Goal: Task Accomplishment & Management: Manage account settings

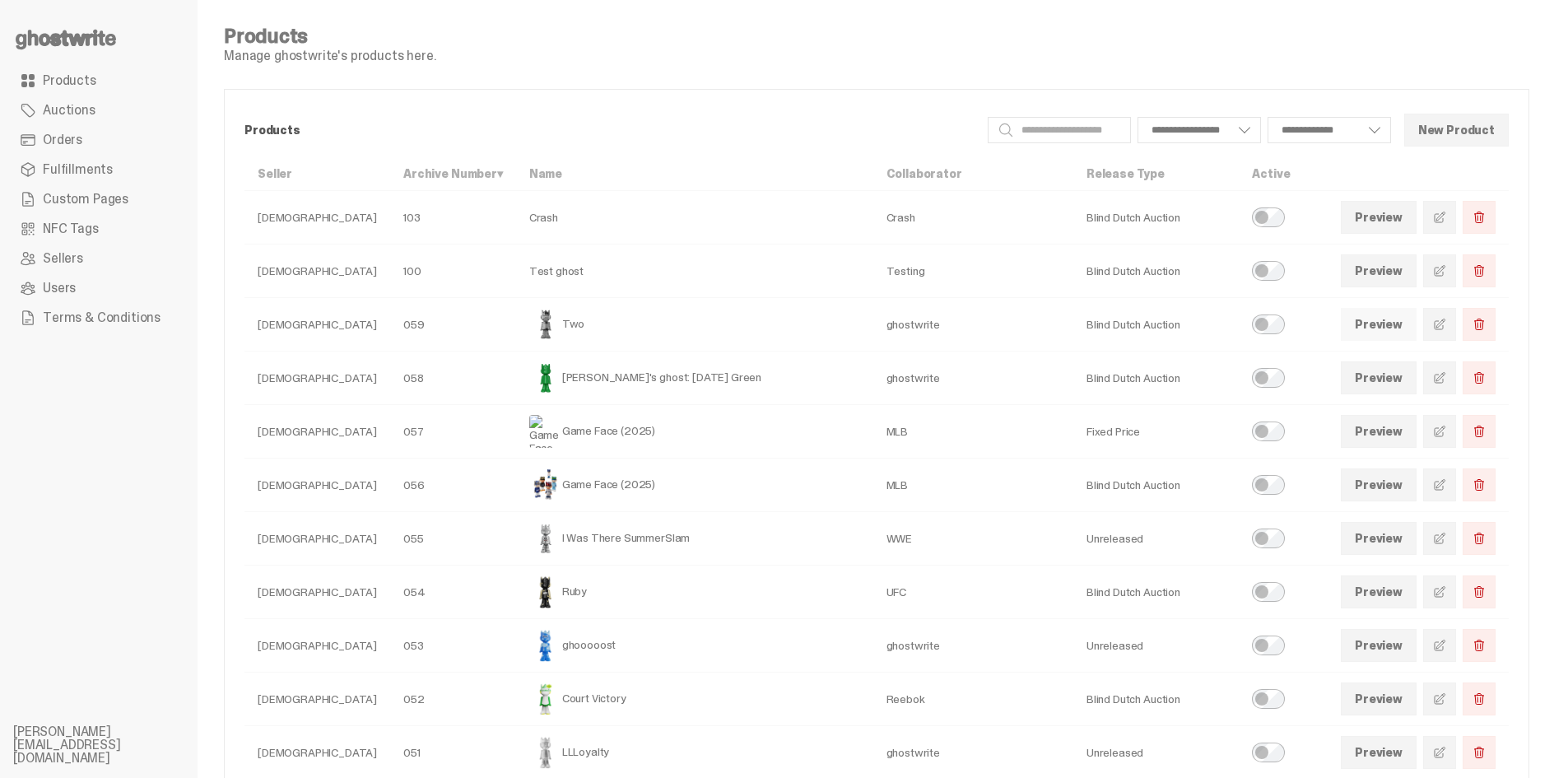
click at [1405, 314] on link "Preview" at bounding box center [1379, 325] width 76 height 33
click at [1452, 332] on link at bounding box center [1440, 325] width 33 height 33
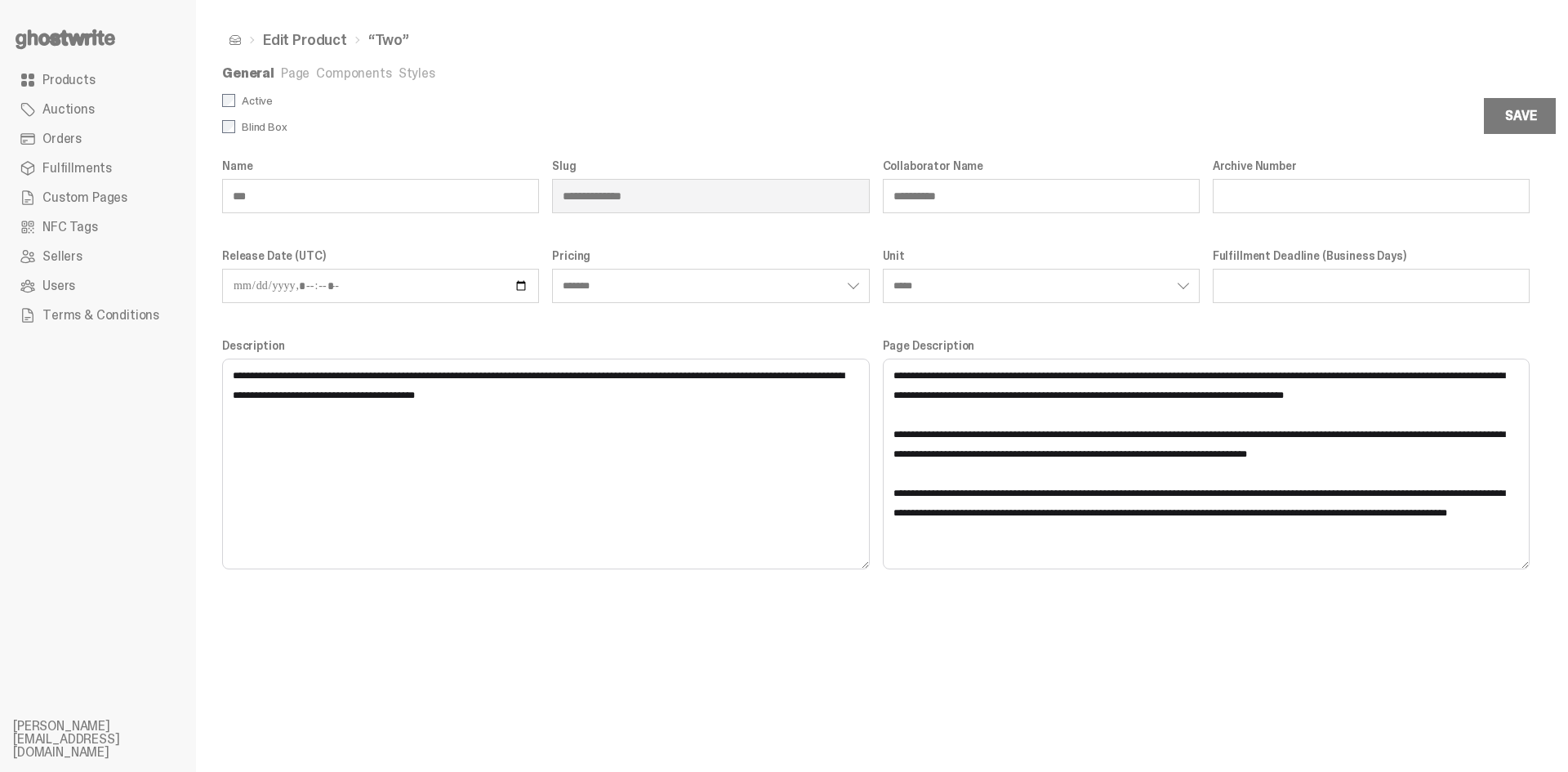
click at [286, 72] on link "Page" at bounding box center [295, 73] width 29 height 17
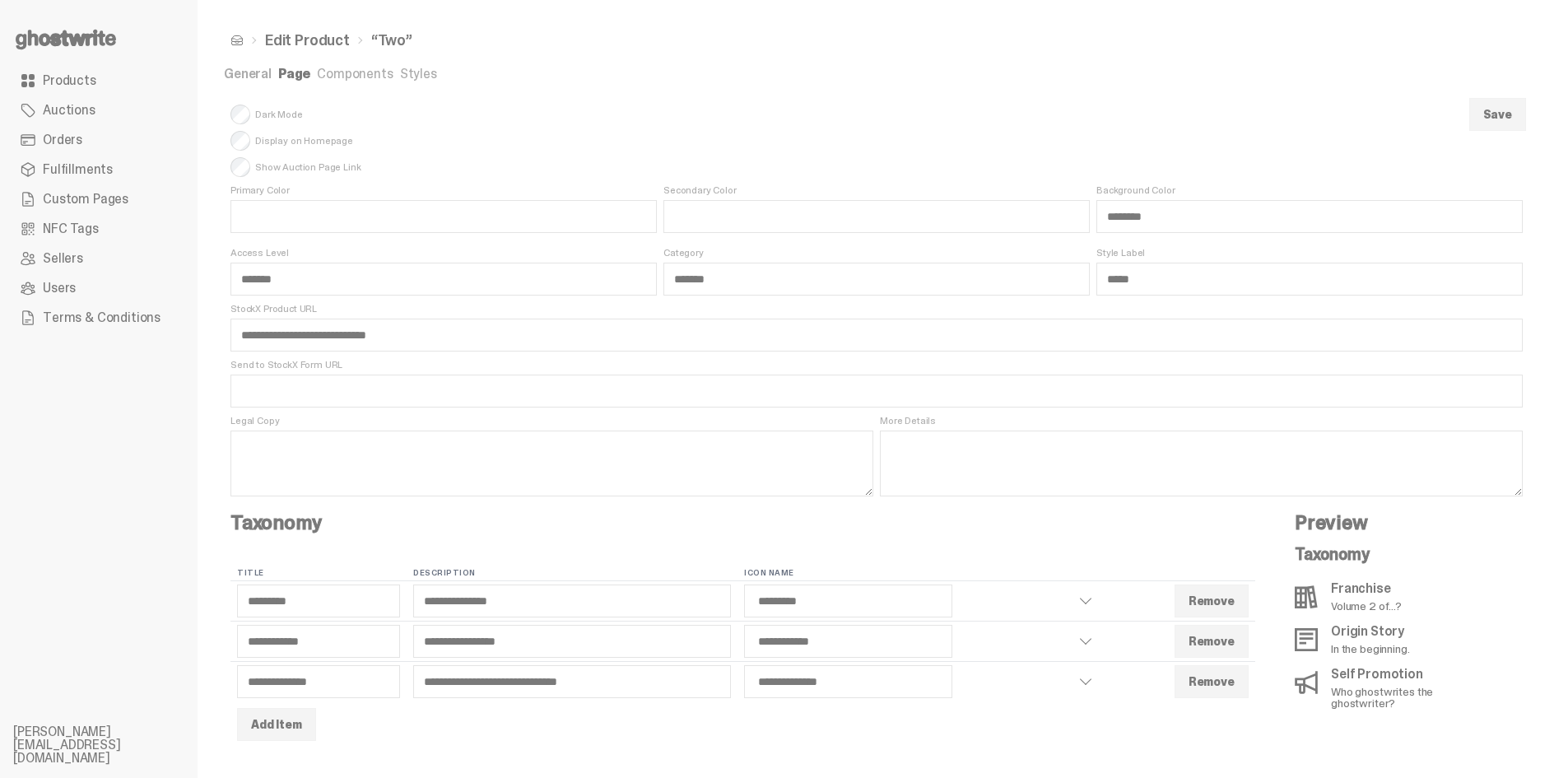
click at [341, 79] on link "Components" at bounding box center [355, 74] width 76 height 17
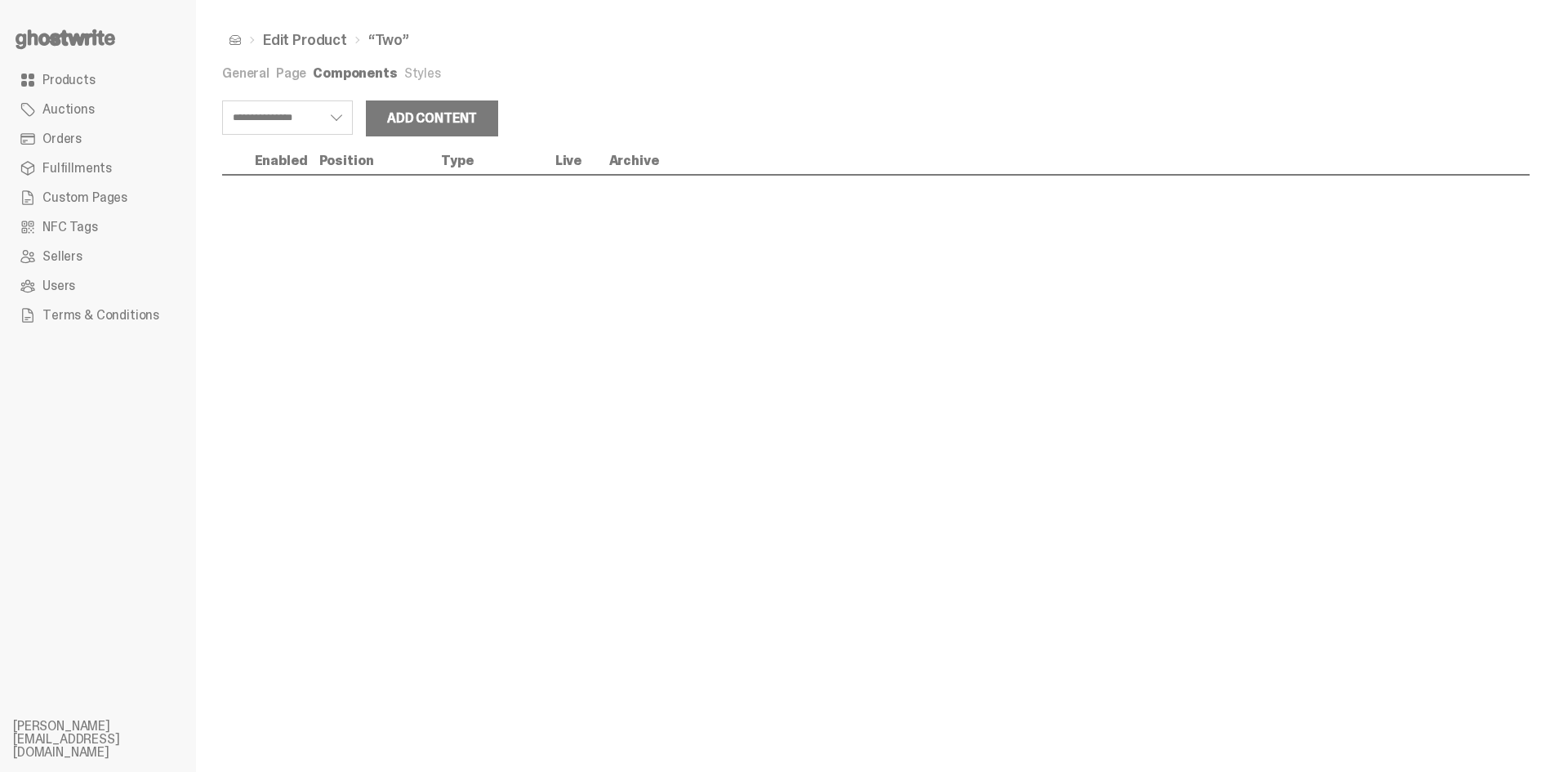
click at [295, 77] on link "Page" at bounding box center [290, 73] width 30 height 17
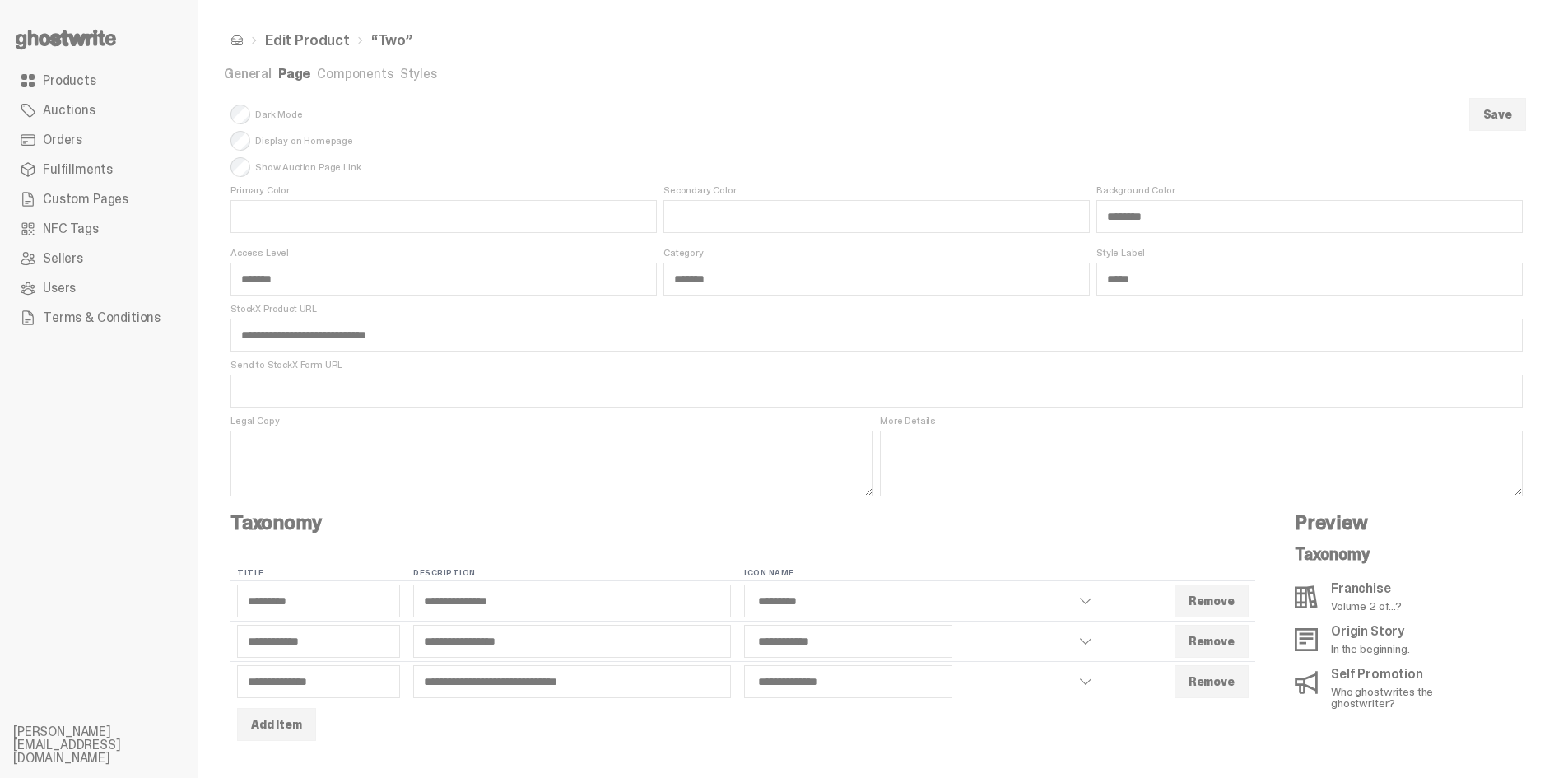
click at [88, 83] on span "Products" at bounding box center [69, 80] width 53 height 14
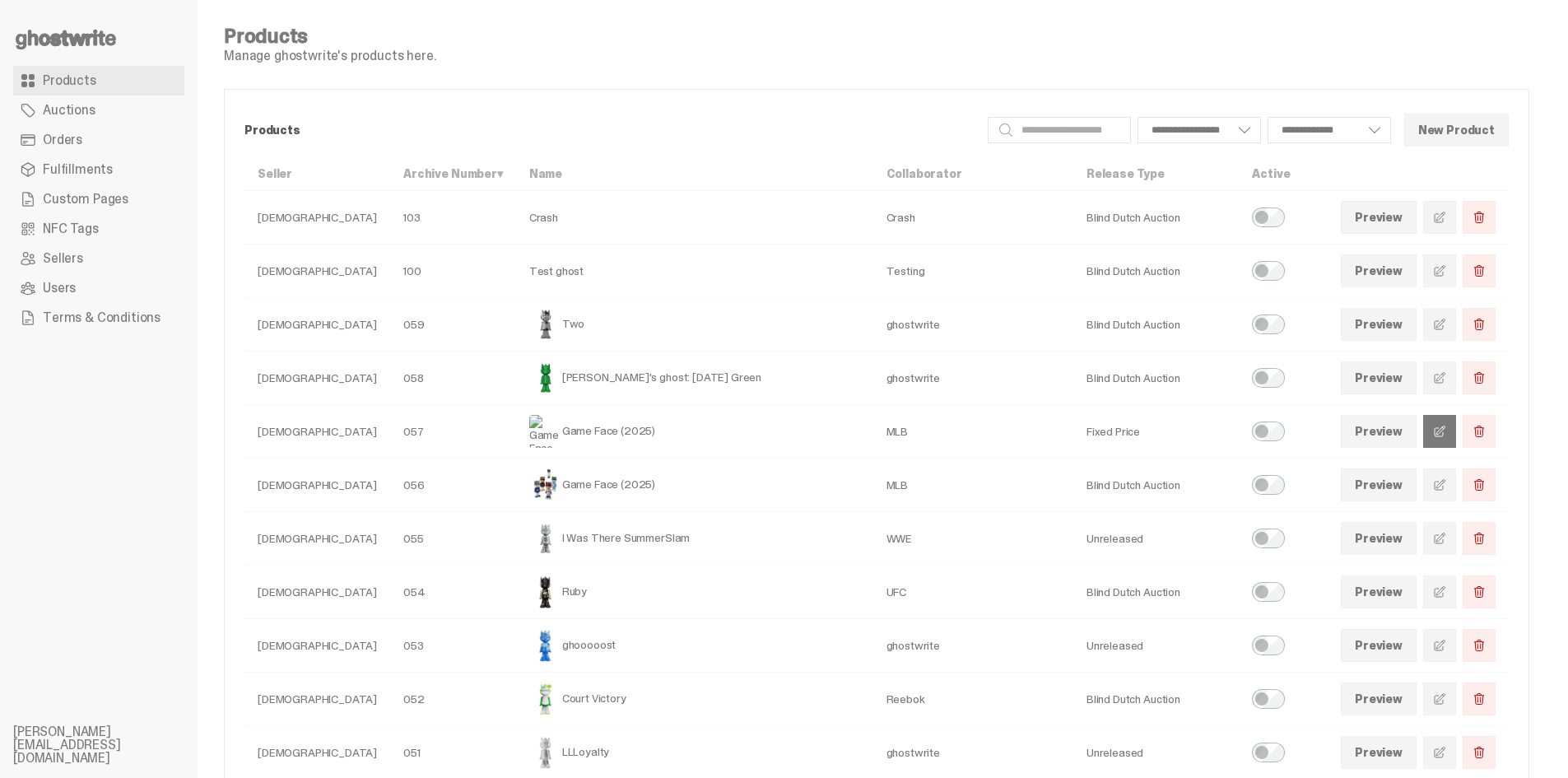
click at [1455, 438] on link at bounding box center [1440, 431] width 33 height 33
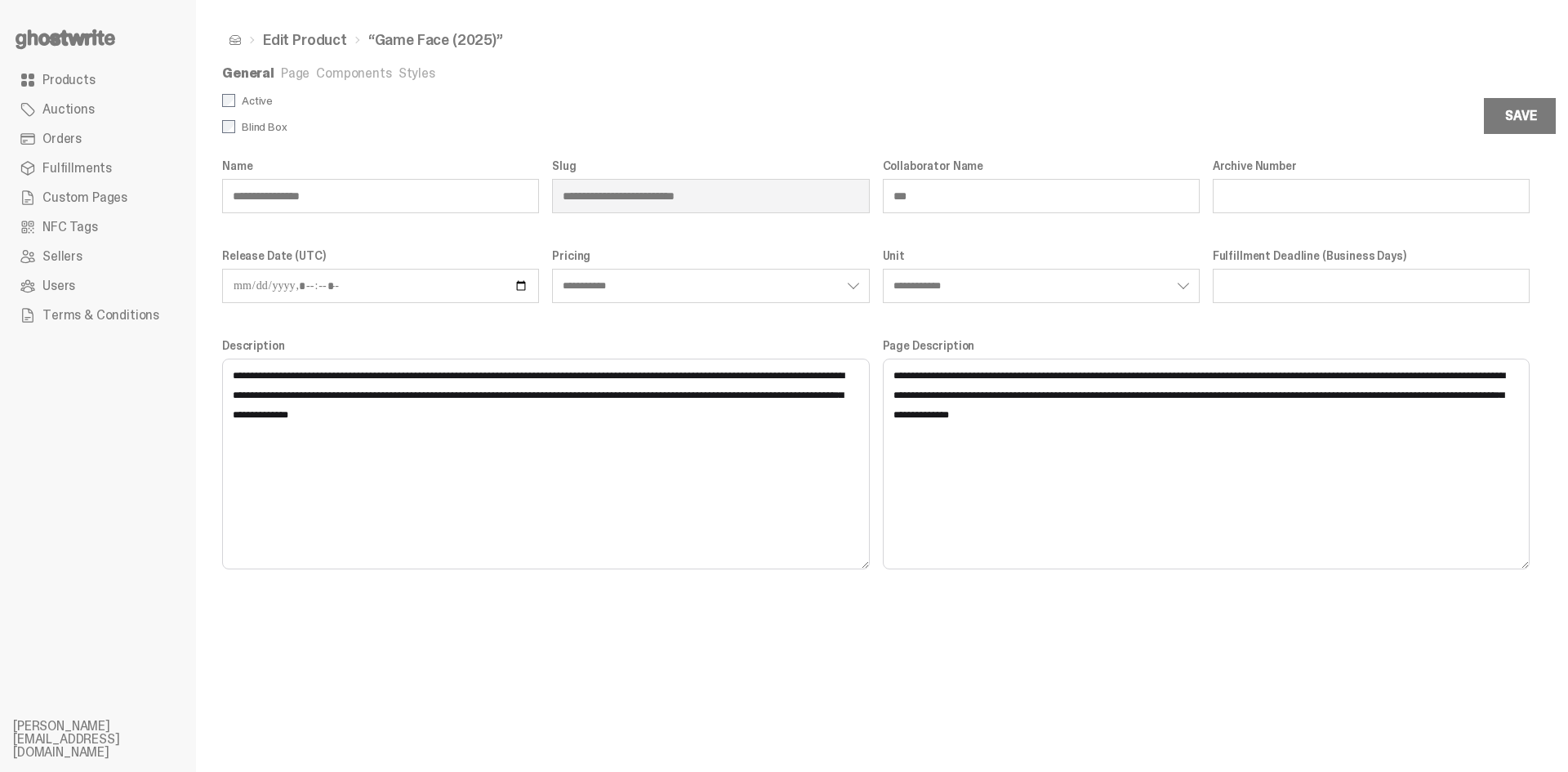
click at [301, 71] on link "Page" at bounding box center [295, 73] width 29 height 17
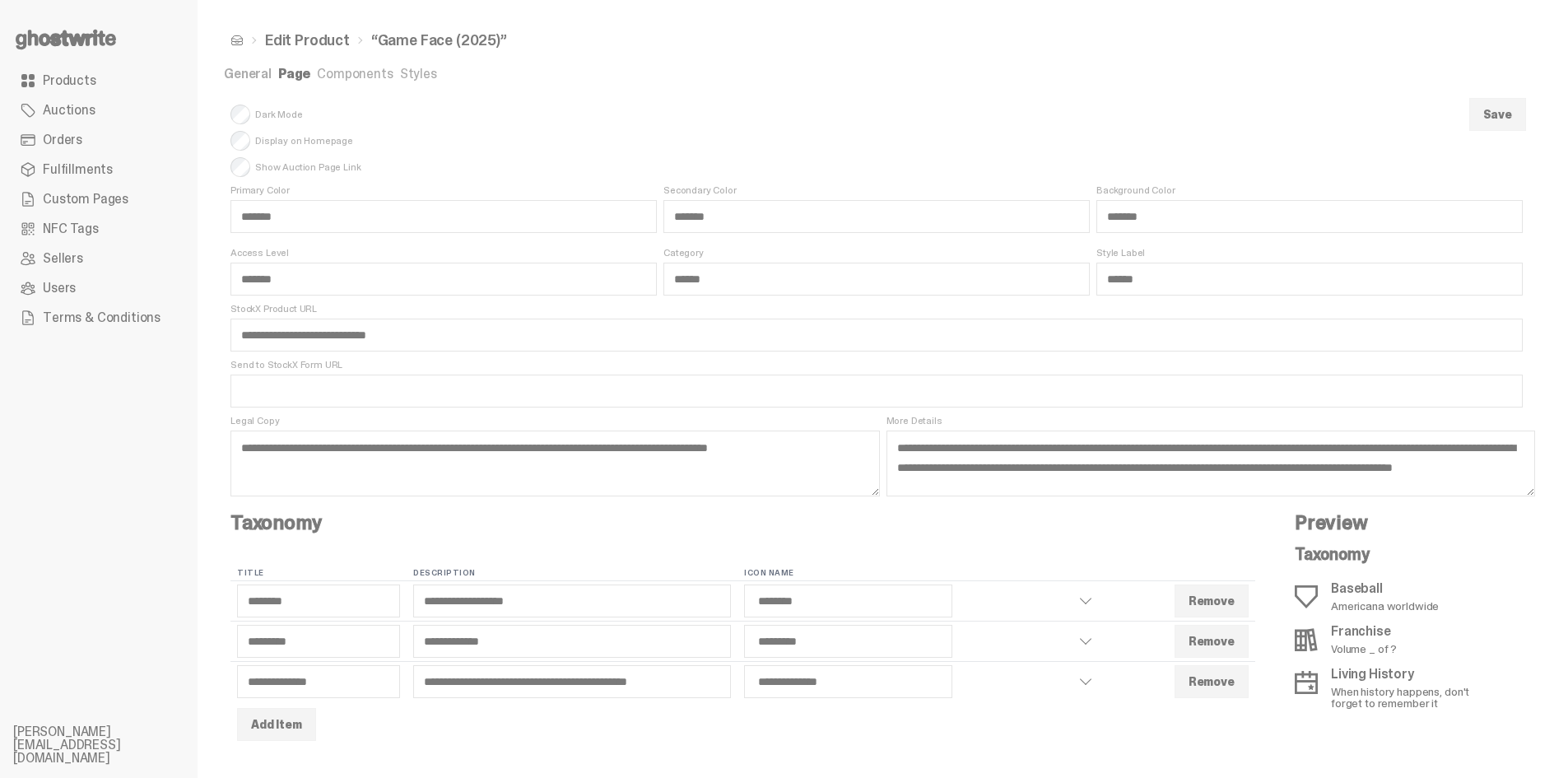
click at [351, 69] on link "Components" at bounding box center [355, 74] width 76 height 17
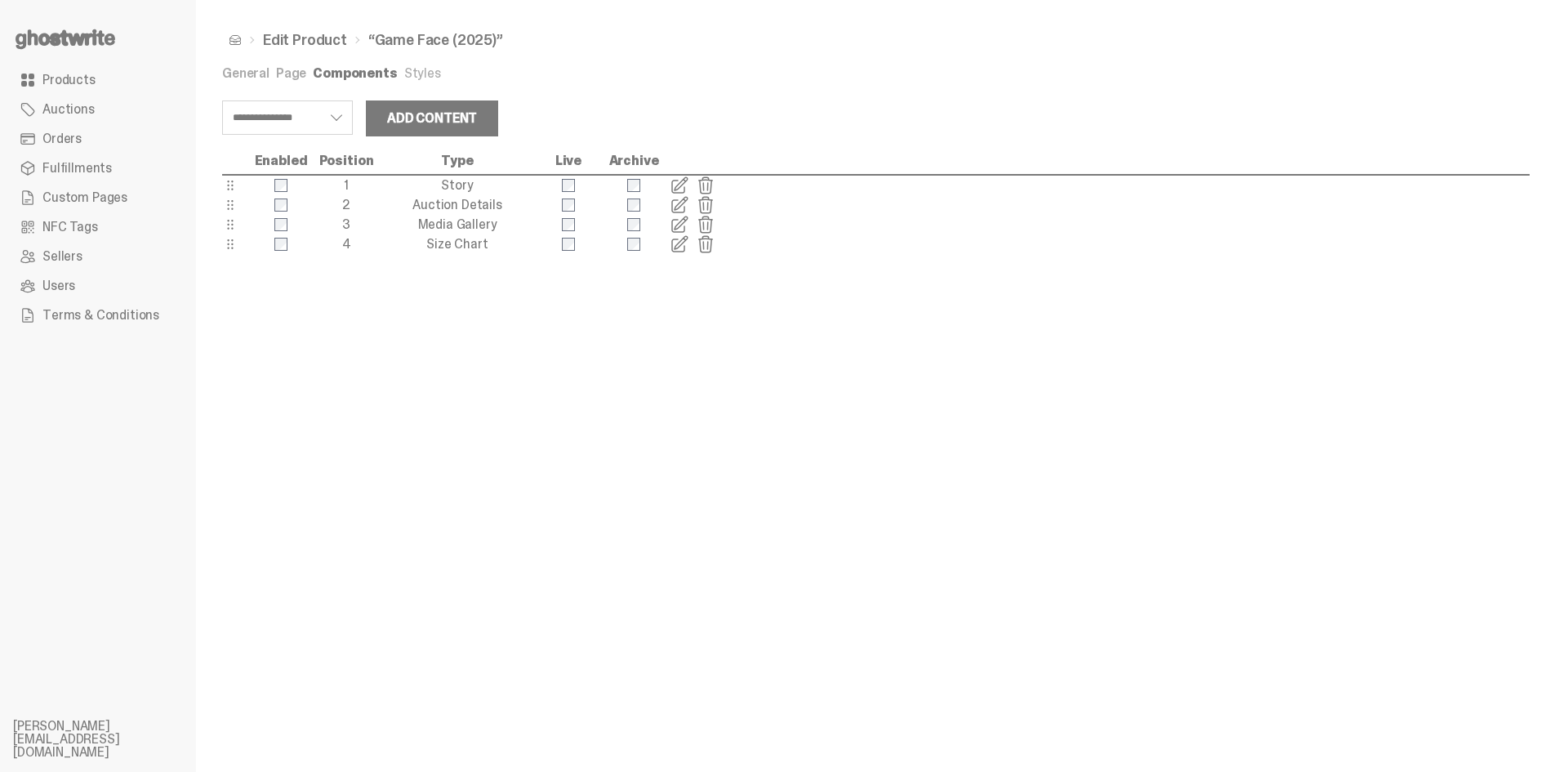
click at [684, 185] on span at bounding box center [680, 186] width 19 height 19
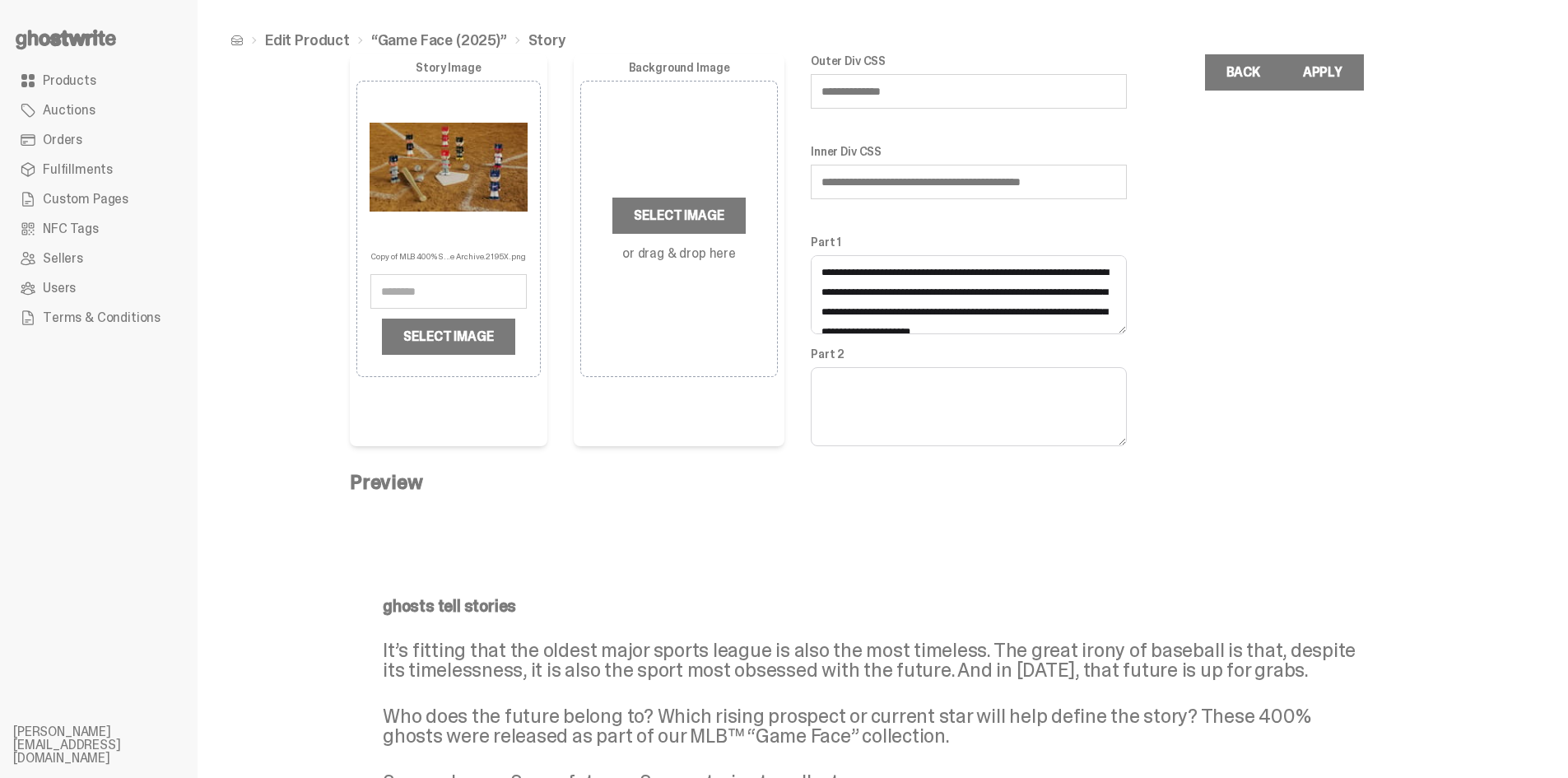
click at [1107, 172] on input "**********" at bounding box center [969, 182] width 316 height 35
click at [1264, 74] on link "Back" at bounding box center [1243, 72] width 77 height 36
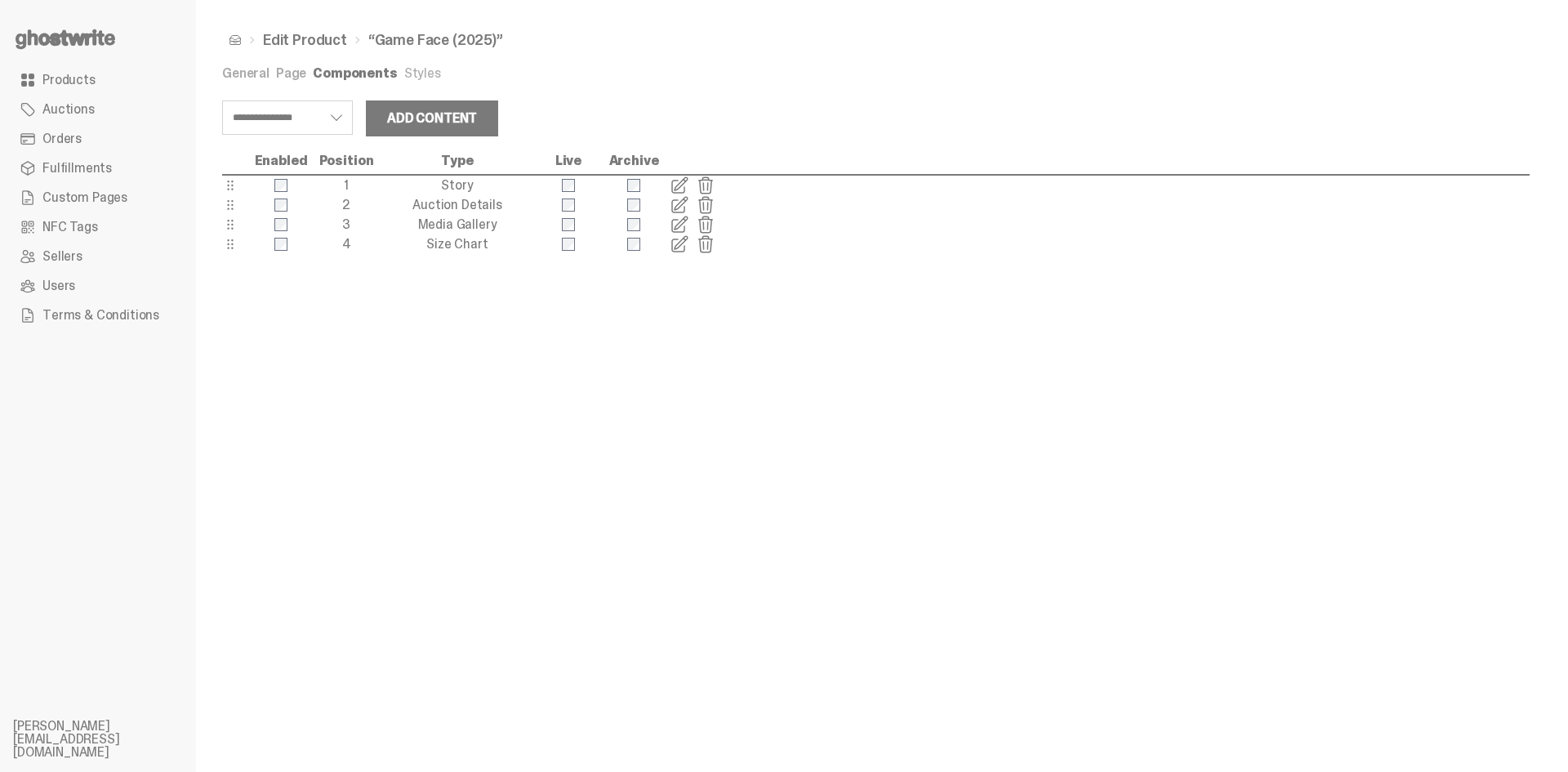
click at [681, 212] on span at bounding box center [680, 205] width 19 height 19
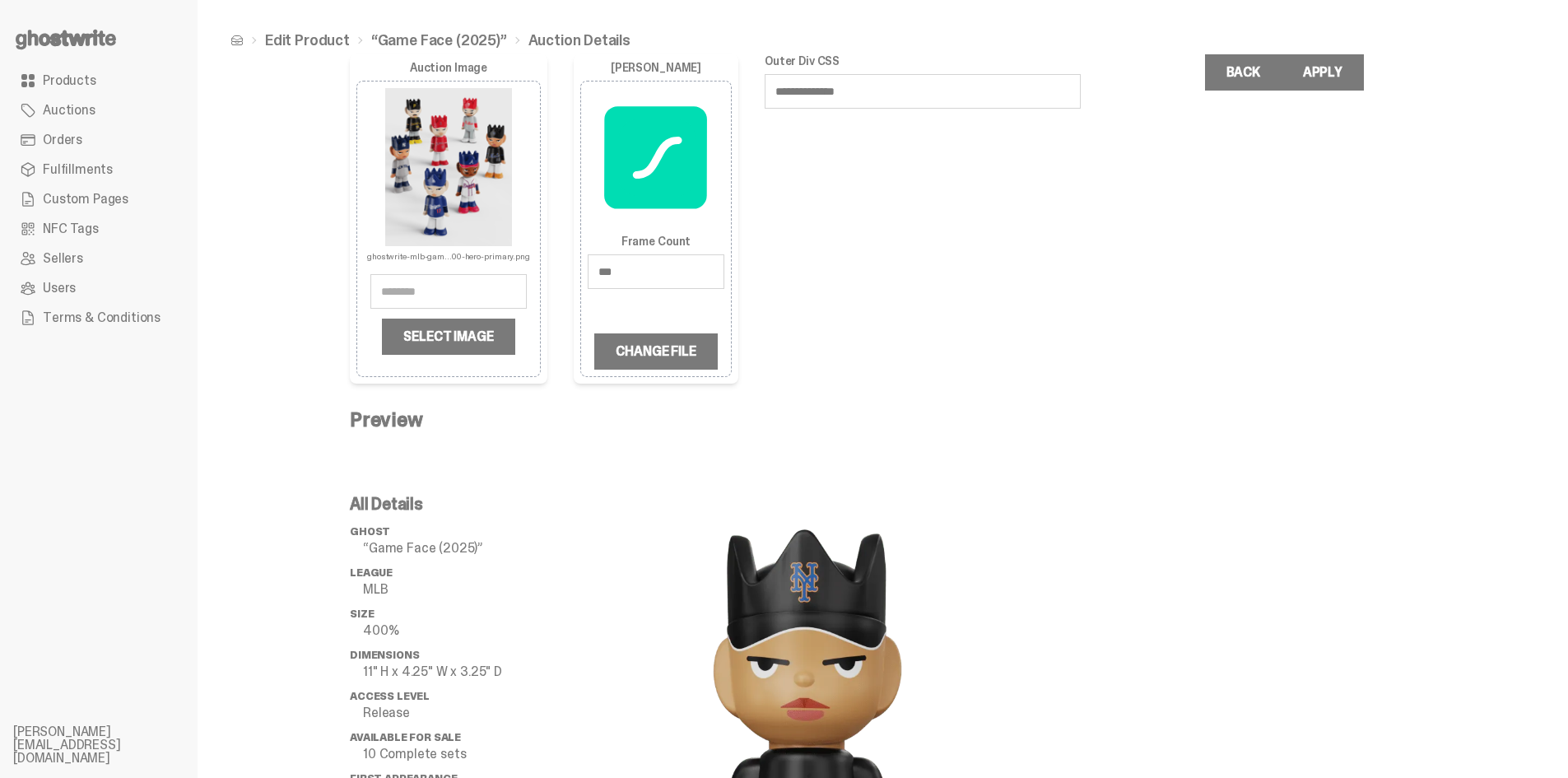
click at [1103, 367] on div "**********" at bounding box center [876, 602] width 1053 height 1096
click at [1255, 76] on link "Back" at bounding box center [1243, 72] width 77 height 36
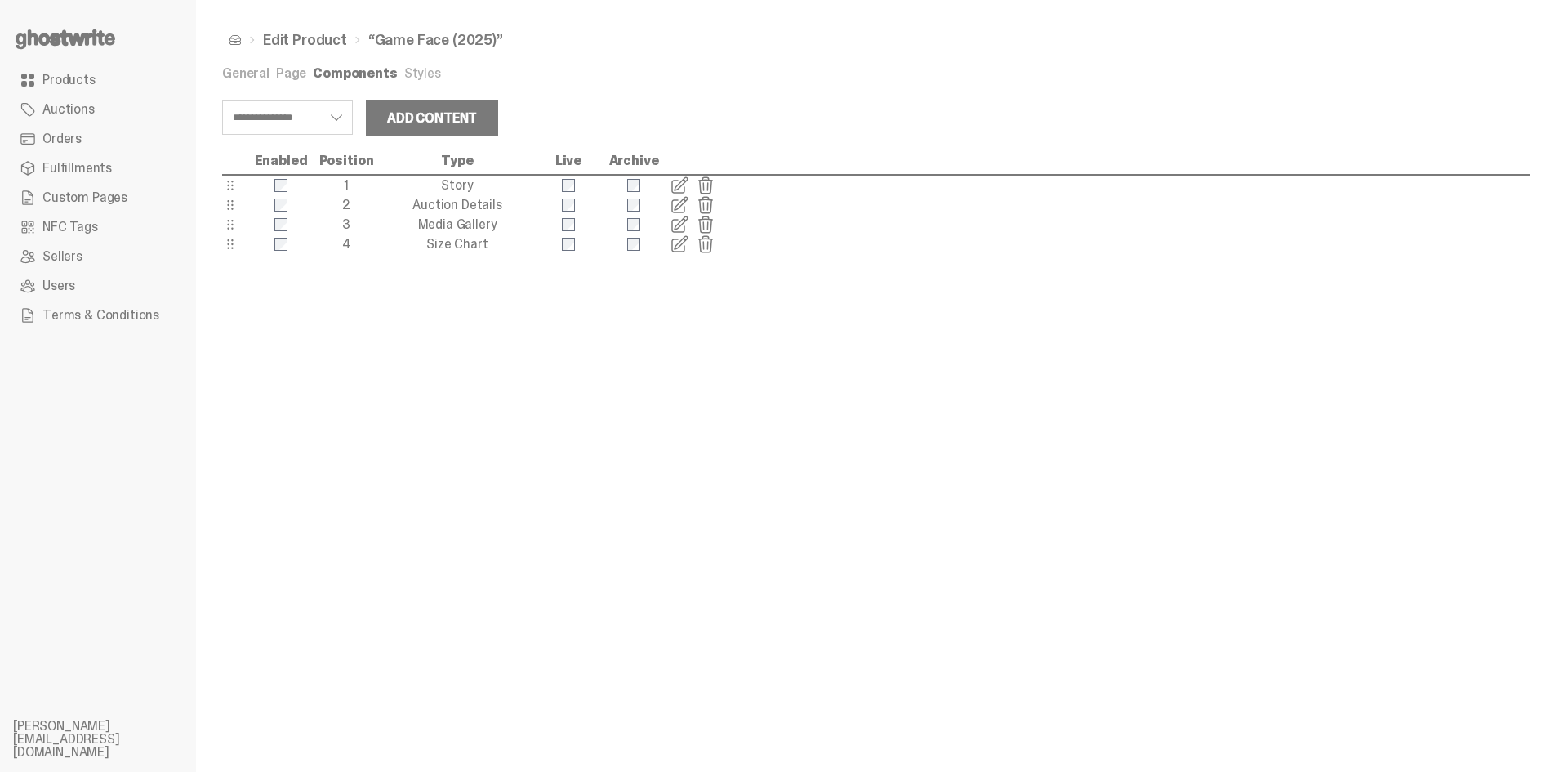
click at [678, 225] on span at bounding box center [680, 224] width 19 height 19
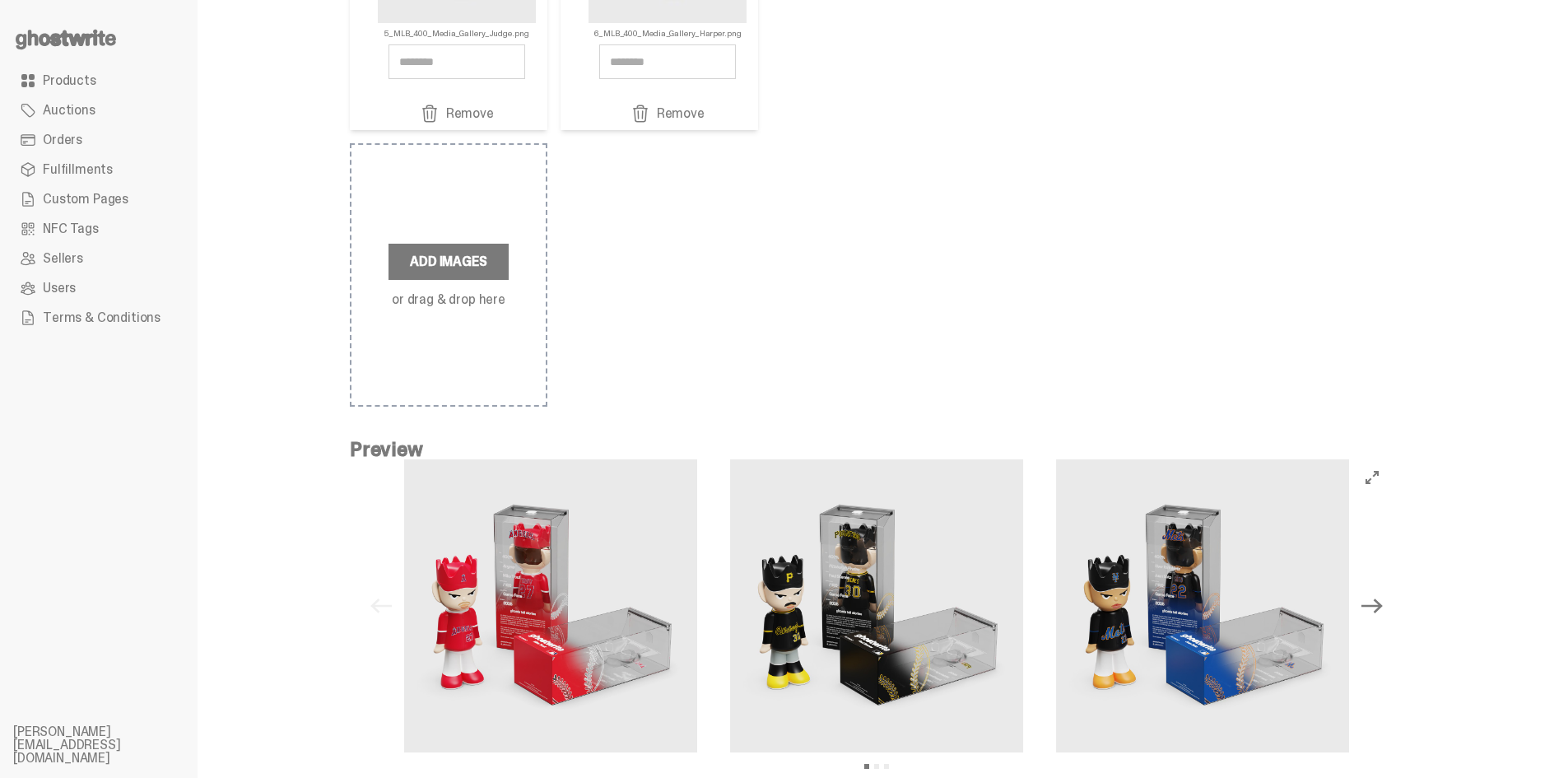
scroll to position [555, 0]
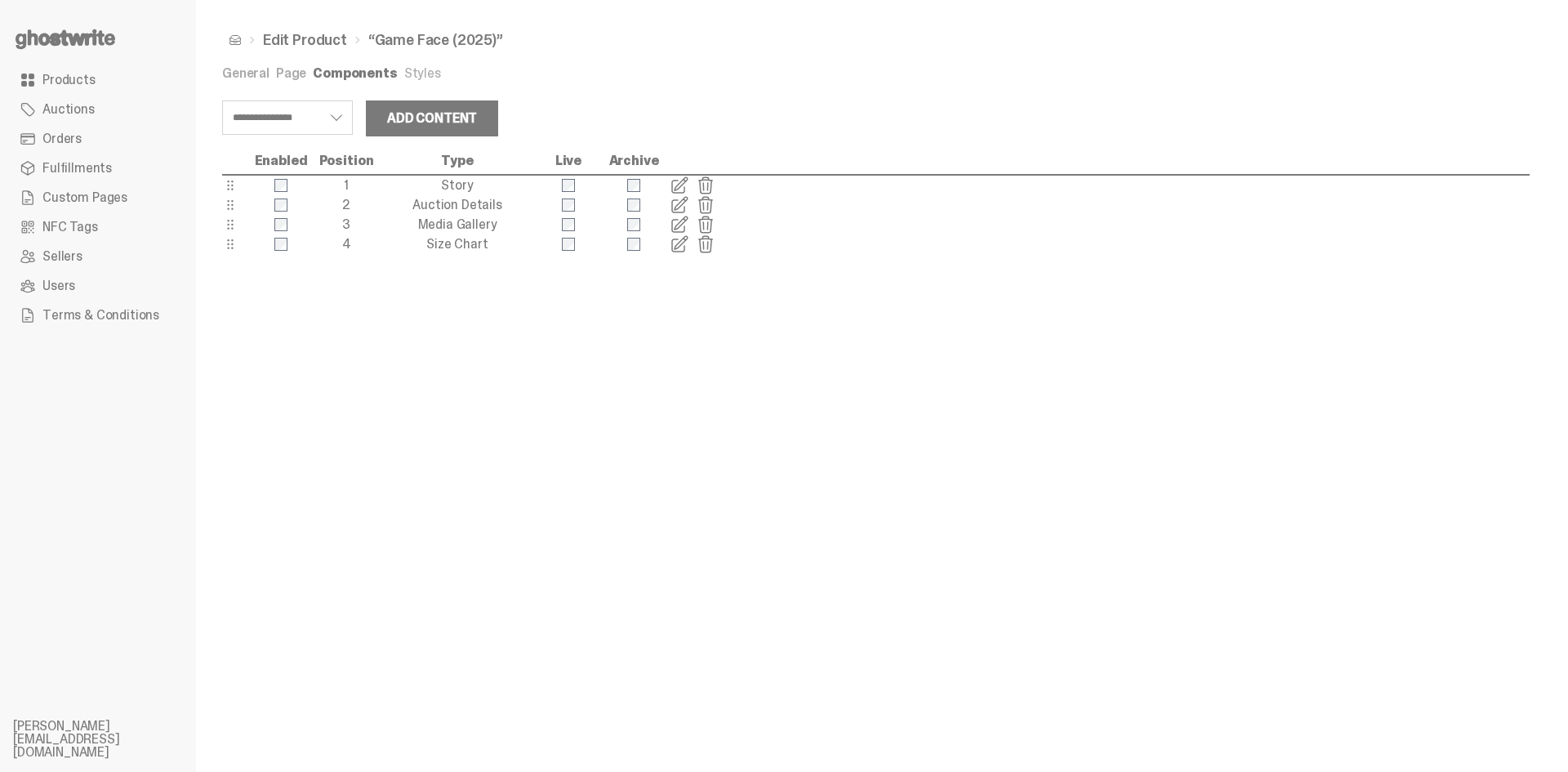
click at [416, 73] on link "Styles" at bounding box center [422, 73] width 37 height 17
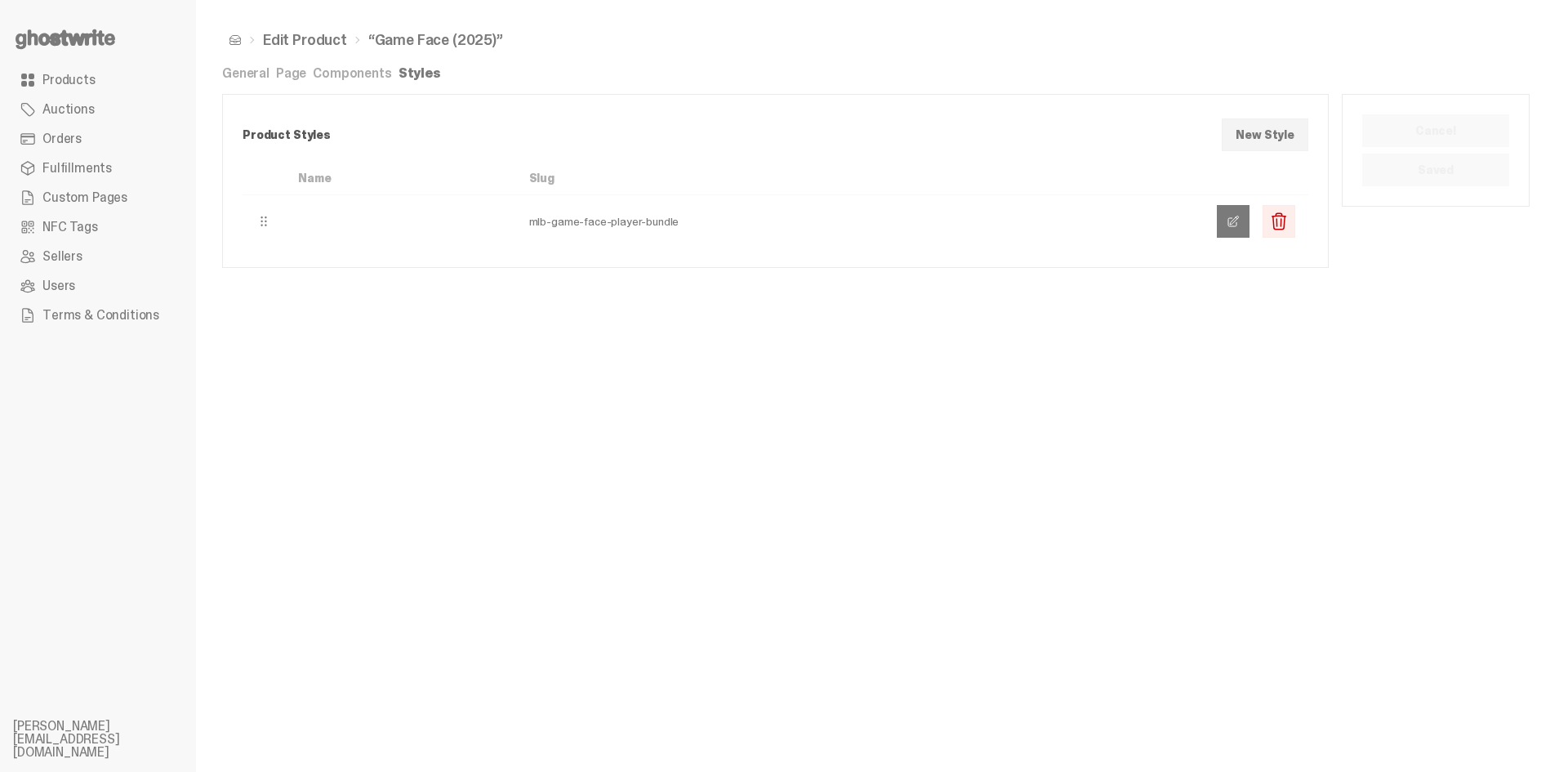
click at [1228, 224] on span at bounding box center [1233, 221] width 13 height 13
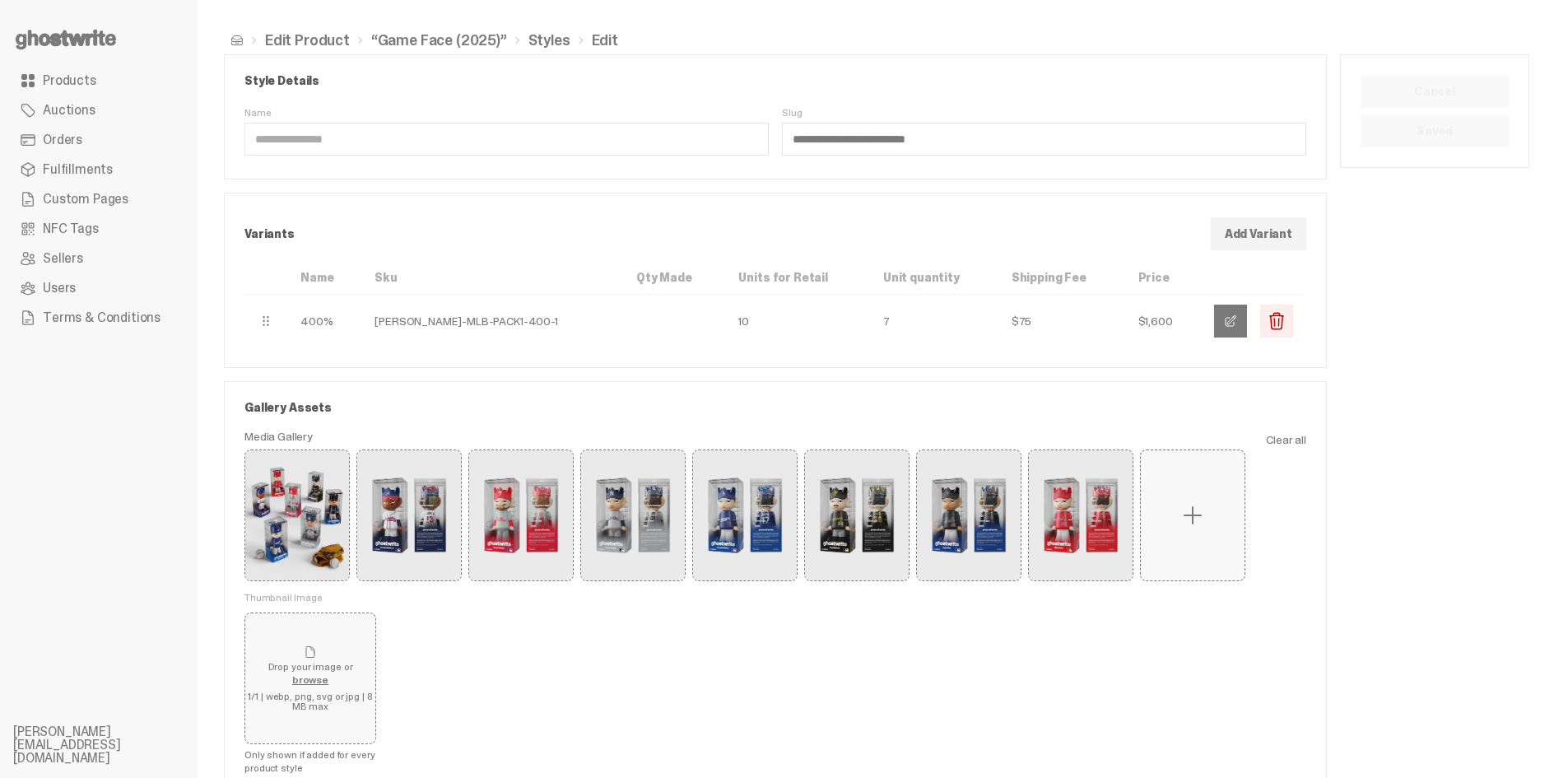
click at [1247, 325] on button "button" at bounding box center [1231, 321] width 33 height 33
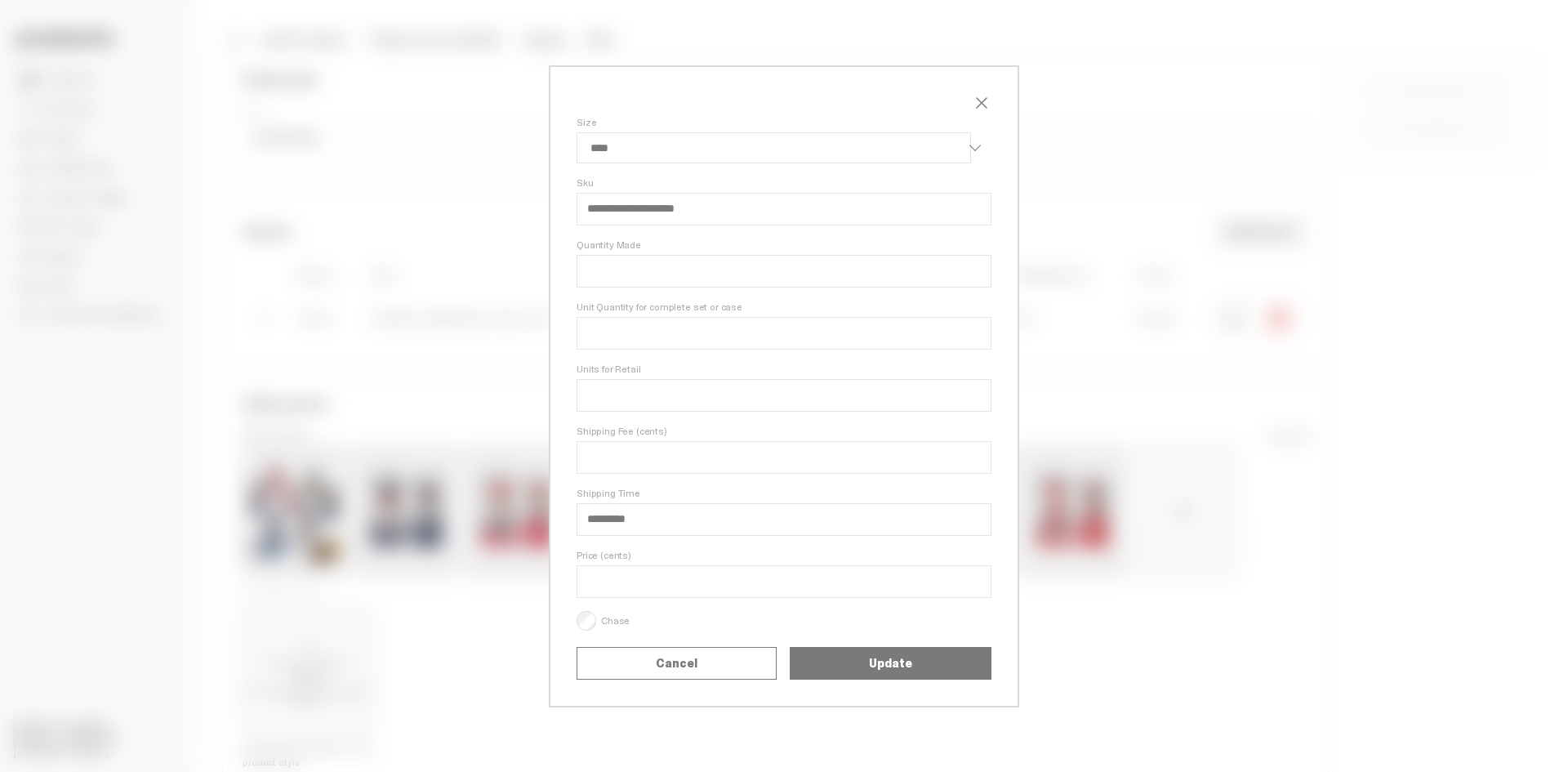
click at [1231, 335] on div "**********" at bounding box center [784, 386] width 1568 height 772
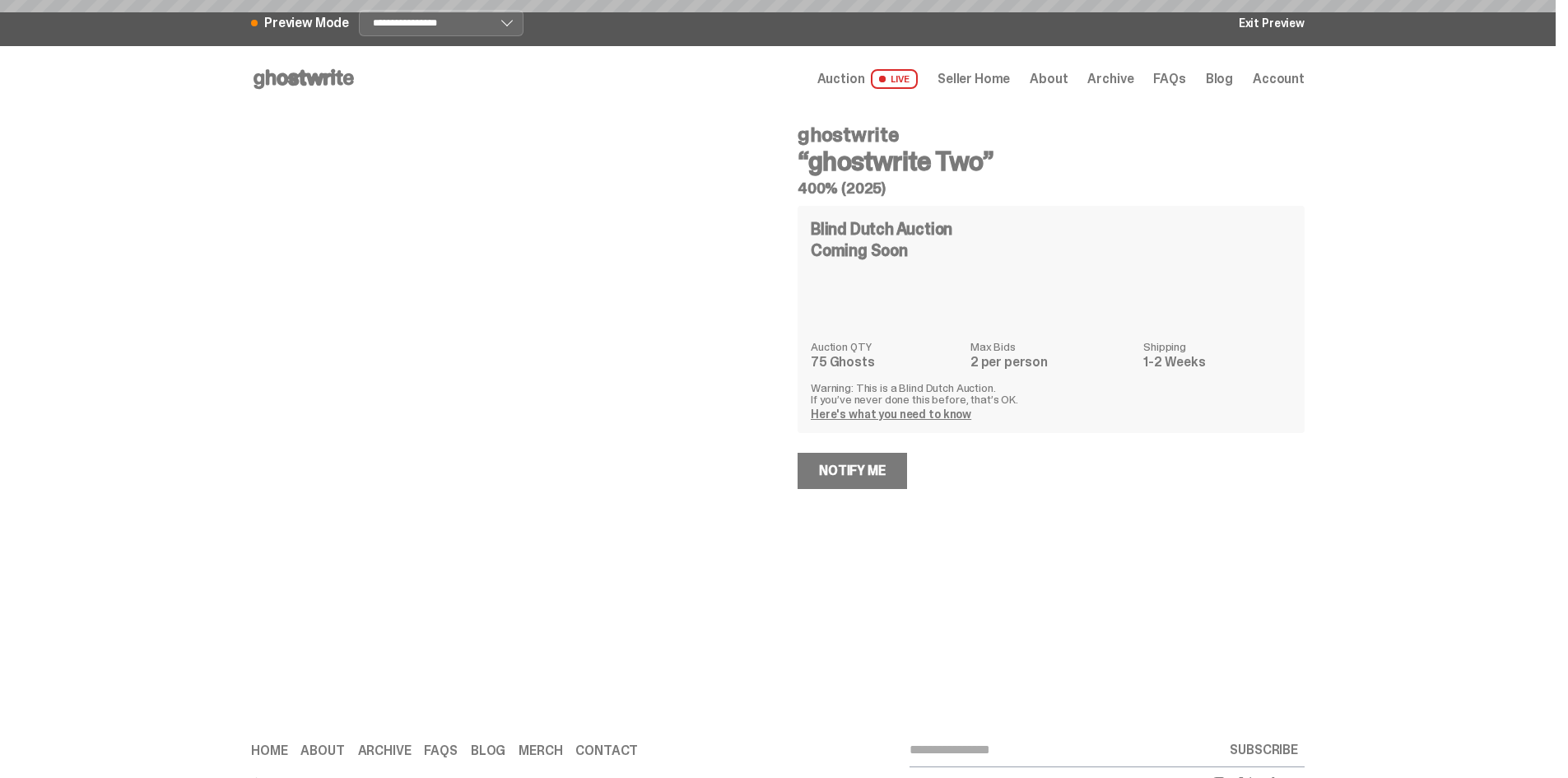
select select "********"
